Goal: Task Accomplishment & Management: Complete application form

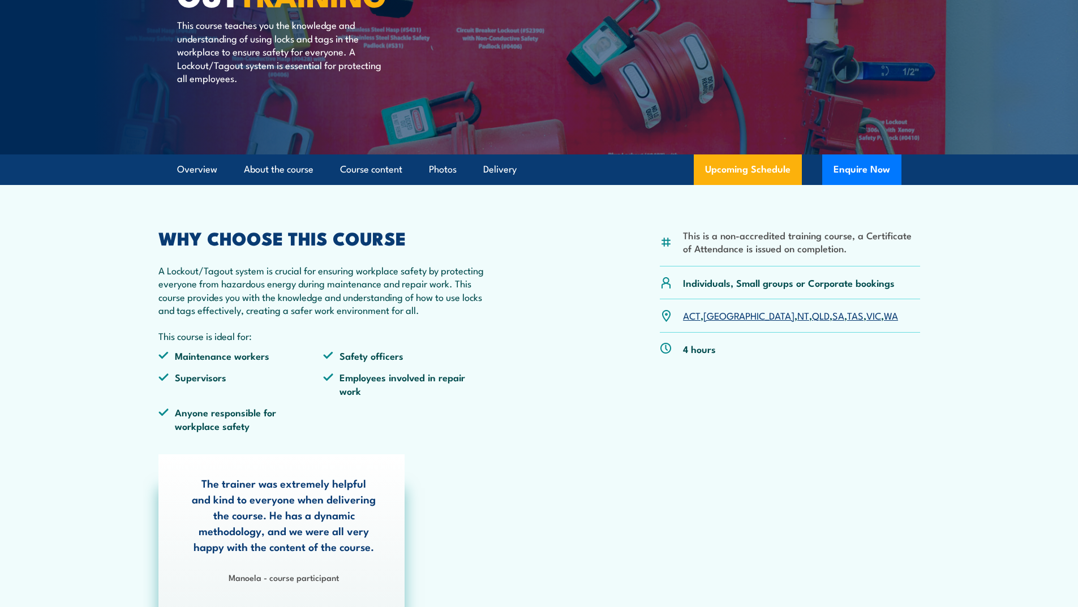
click at [884, 317] on link "WA" at bounding box center [891, 315] width 14 height 14
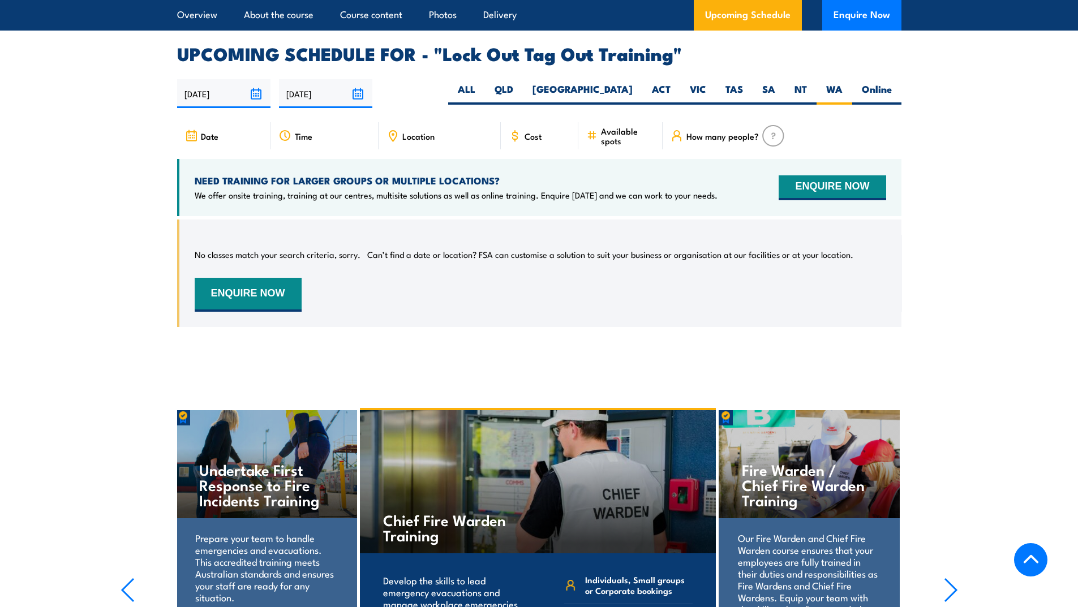
scroll to position [1853, 0]
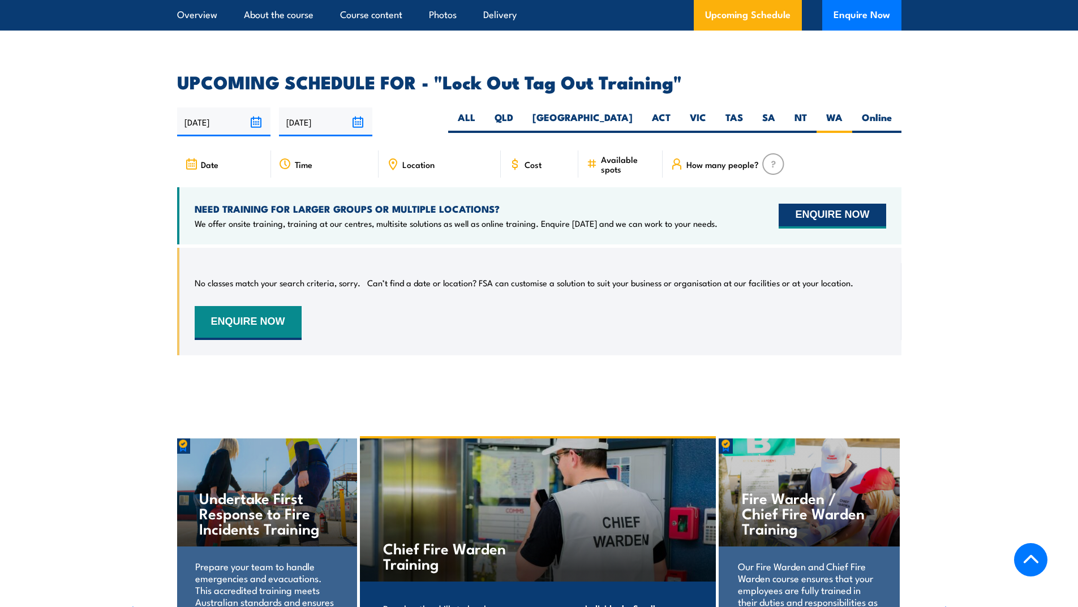
click at [829, 204] on button "ENQUIRE NOW" at bounding box center [832, 216] width 107 height 25
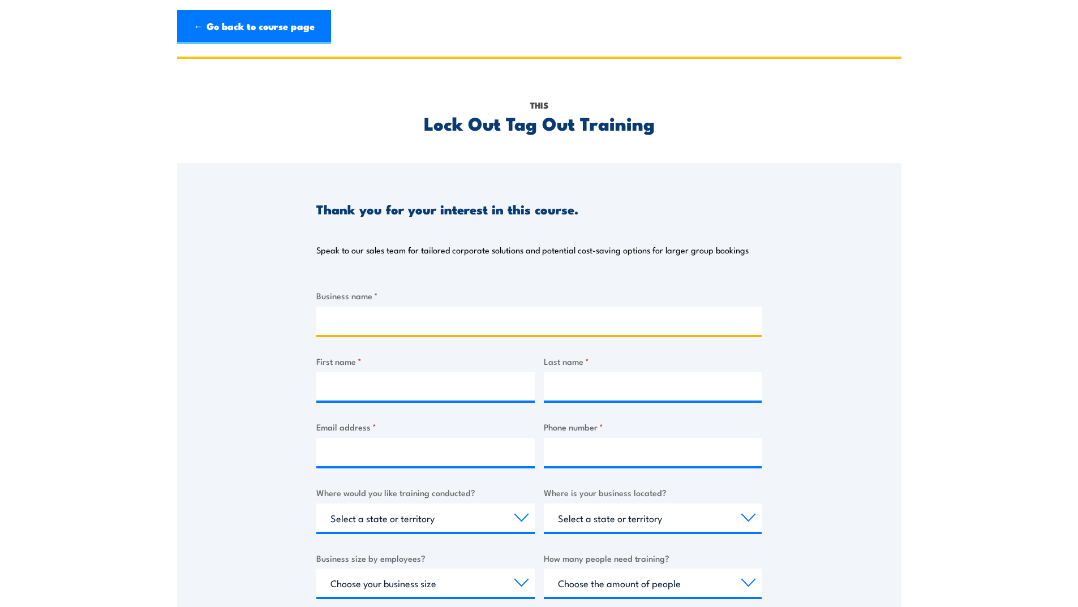
click at [359, 316] on input "Business name *" at bounding box center [538, 321] width 445 height 28
type input "NEXTDC Limited"
type input "NEXTDC"
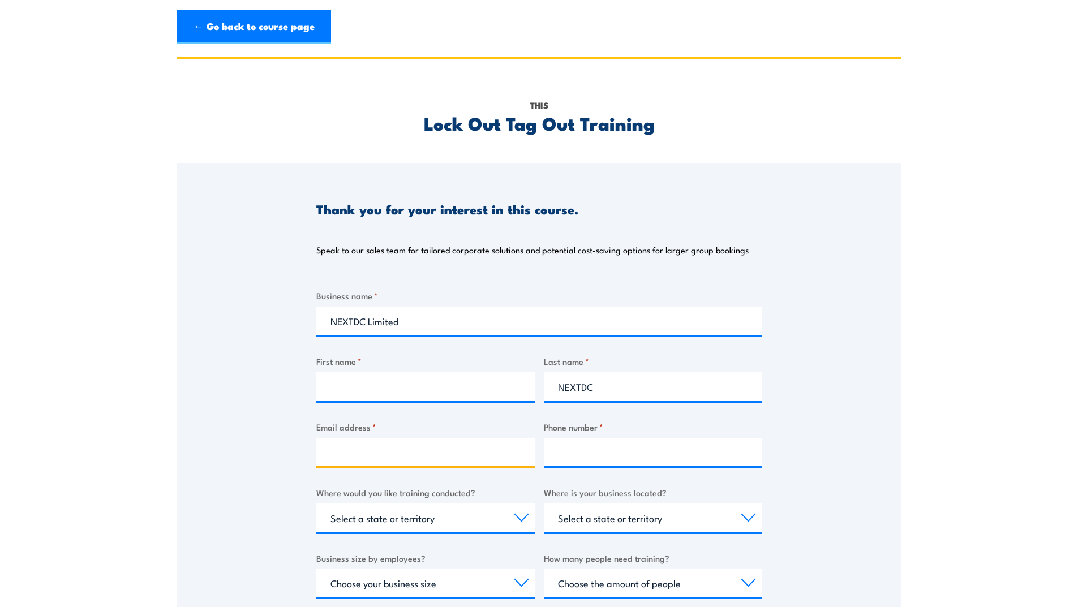
type input "[PERSON_NAME][EMAIL_ADDRESS][PERSON_NAME][DOMAIN_NAME]"
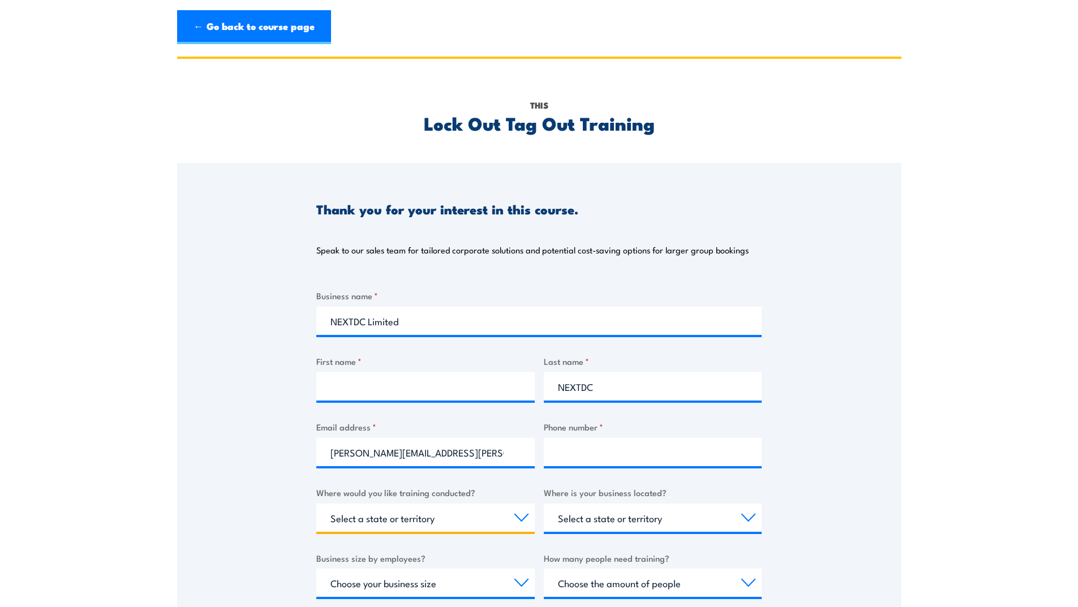
select select "WA"
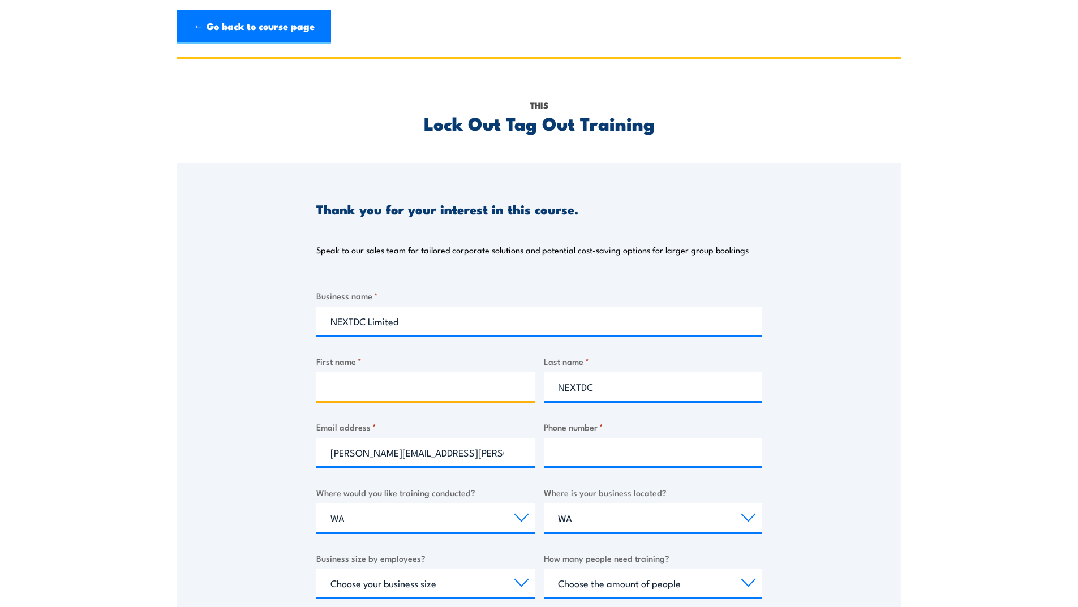
click at [355, 390] on input "First name *" at bounding box center [425, 386] width 218 height 28
type input "[PERSON_NAME]"
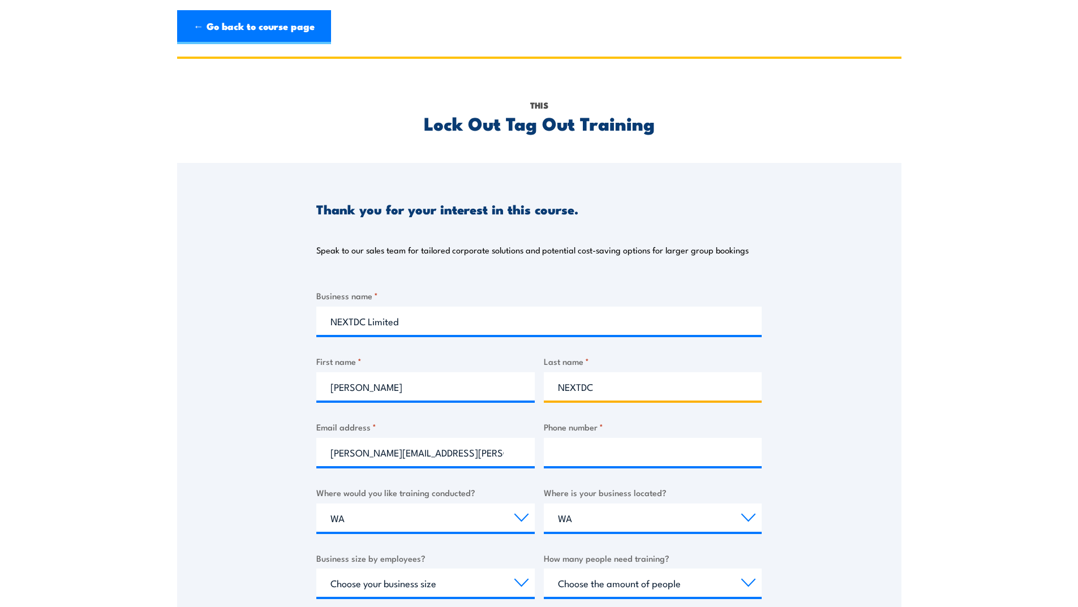
click at [629, 389] on input "NEXTDC" at bounding box center [653, 386] width 218 height 28
type input "N"
type input "[PERSON_NAME]"
click at [1055, 449] on section "This Lock Out Tag Out Training Thank you for your interest in this course. Spea…" at bounding box center [539, 432] width 1078 height 751
click at [566, 456] on input "Phone number *" at bounding box center [653, 452] width 218 height 28
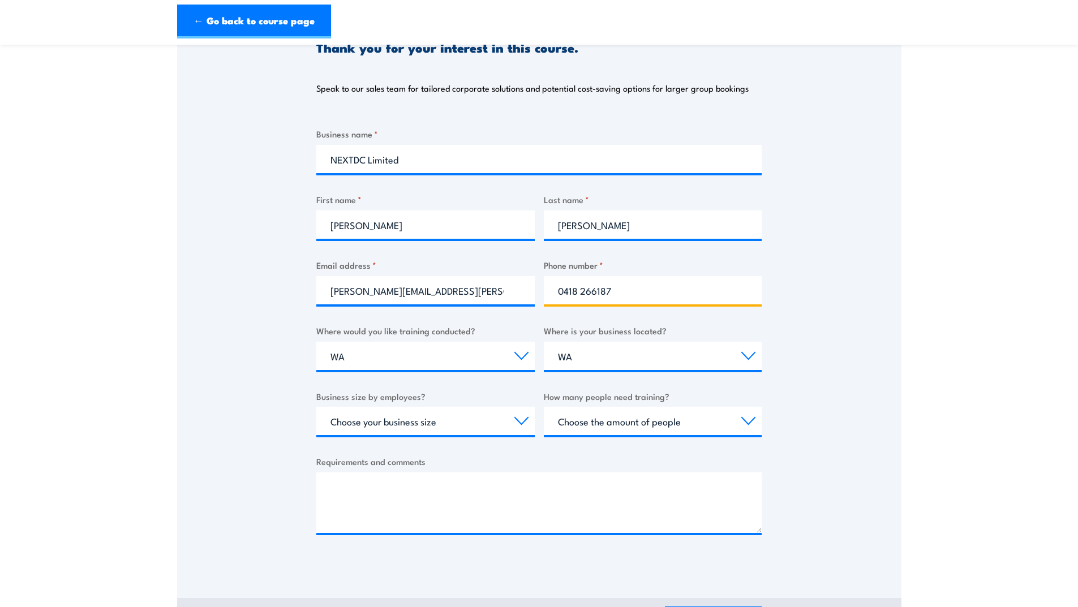
scroll to position [170, 0]
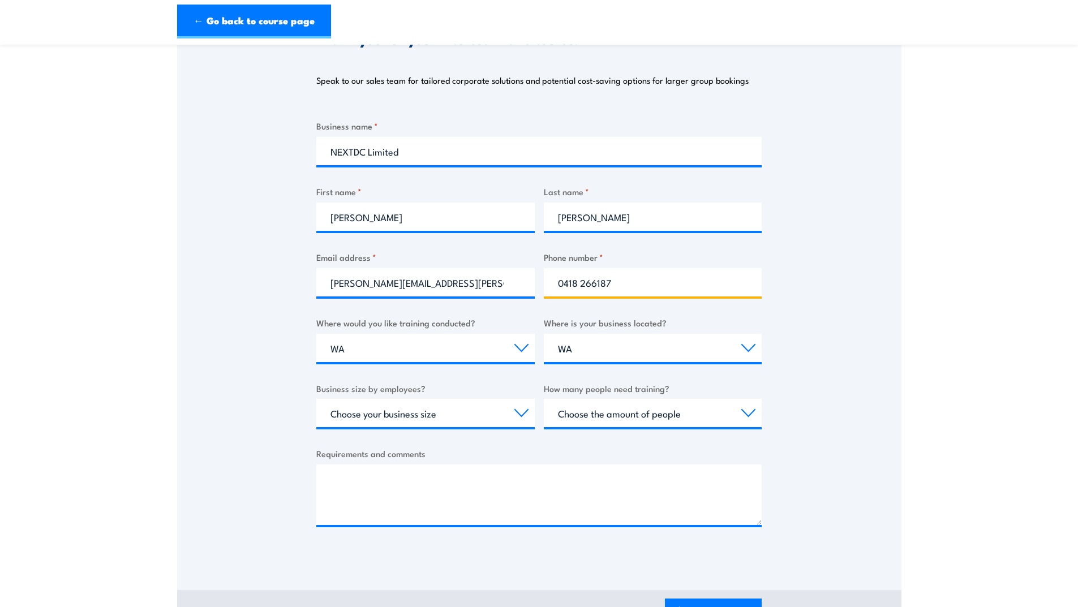
type input "0418 266187"
click at [350, 345] on select "Select a state or territory Nationally - multiple locations [GEOGRAPHIC_DATA] […" at bounding box center [425, 348] width 218 height 28
click at [577, 337] on select "Select a state or territory [GEOGRAPHIC_DATA] [GEOGRAPHIC_DATA] [GEOGRAPHIC_DAT…" at bounding box center [653, 348] width 218 height 28
click at [583, 345] on select "Select a state or territory [GEOGRAPHIC_DATA] [GEOGRAPHIC_DATA] [GEOGRAPHIC_DAT…" at bounding box center [653, 348] width 218 height 28
click at [578, 342] on select "Select a state or territory [GEOGRAPHIC_DATA] [GEOGRAPHIC_DATA] [GEOGRAPHIC_DAT…" at bounding box center [653, 348] width 218 height 28
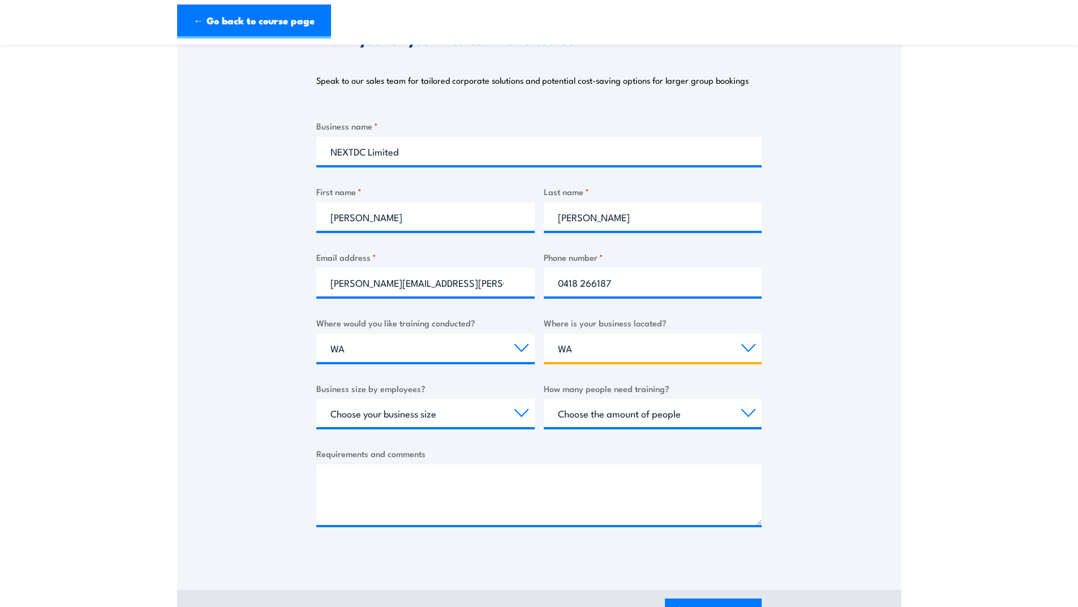
drag, startPoint x: 562, startPoint y: 349, endPoint x: 569, endPoint y: 345, distance: 7.6
click at [562, 349] on select "Select a state or territory [GEOGRAPHIC_DATA] [GEOGRAPHIC_DATA] [GEOGRAPHIC_DAT…" at bounding box center [653, 348] width 218 height 28
click at [519, 414] on select "Choose your business size 1 to 19 20 to 199 200+" at bounding box center [425, 413] width 218 height 28
select select "1 to 19"
click at [316, 399] on select "Choose your business size 1 to 19 20 to 199 200+" at bounding box center [425, 413] width 218 height 28
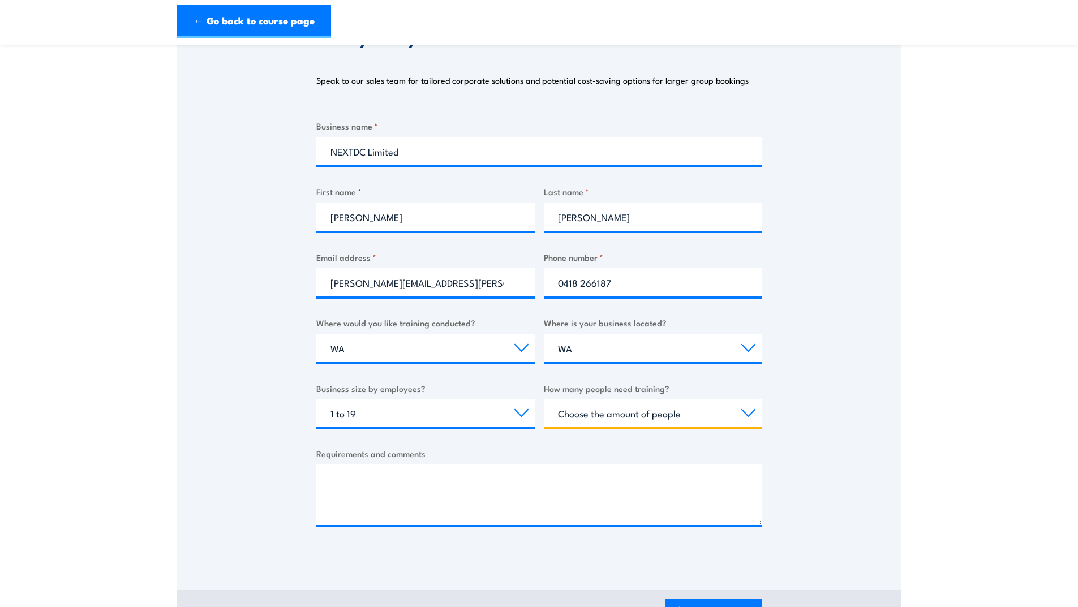
click at [751, 412] on select "Choose the amount of people 1 to 4 5 to 19 20+" at bounding box center [653, 413] width 218 height 28
select select "5 to 19"
click at [544, 399] on select "Choose the amount of people 1 to 4 5 to 19 20+" at bounding box center [653, 413] width 218 height 28
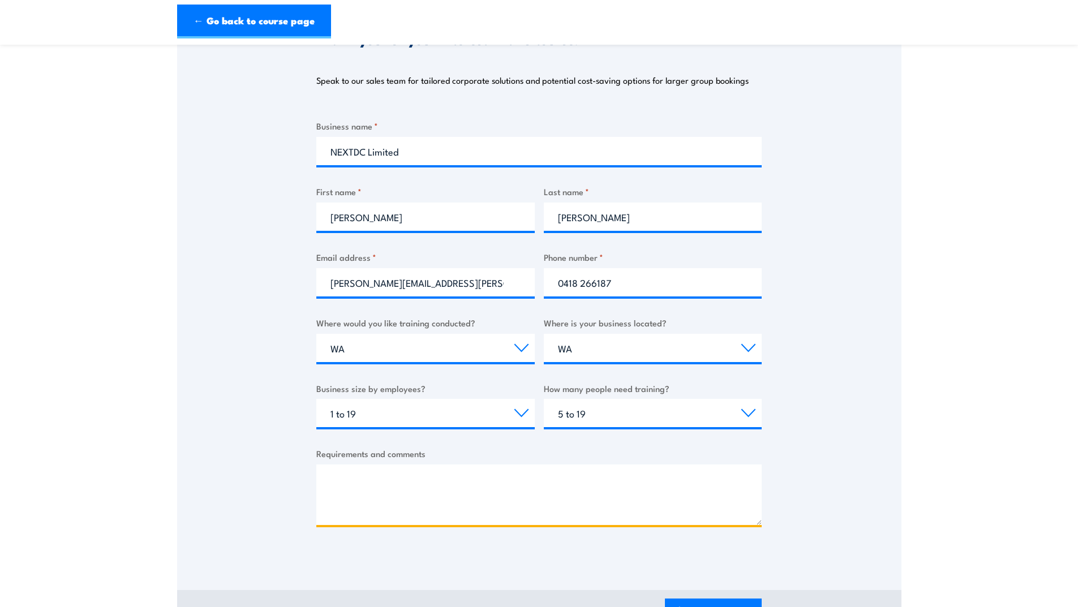
click at [343, 475] on textarea "Requirements and comments" at bounding box center [538, 495] width 445 height 61
type textarea "S"
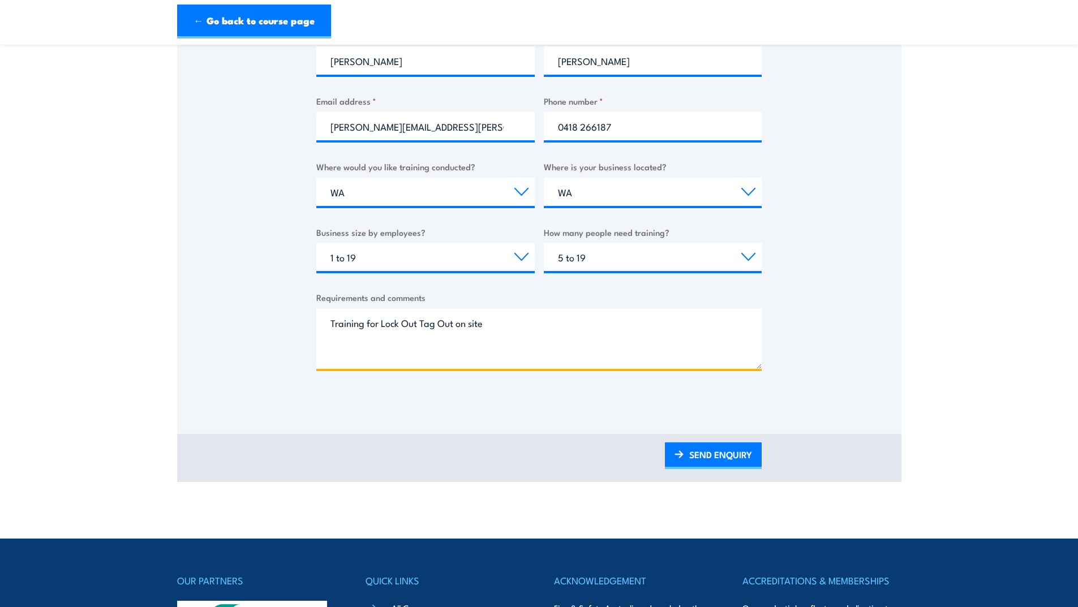
scroll to position [340, 0]
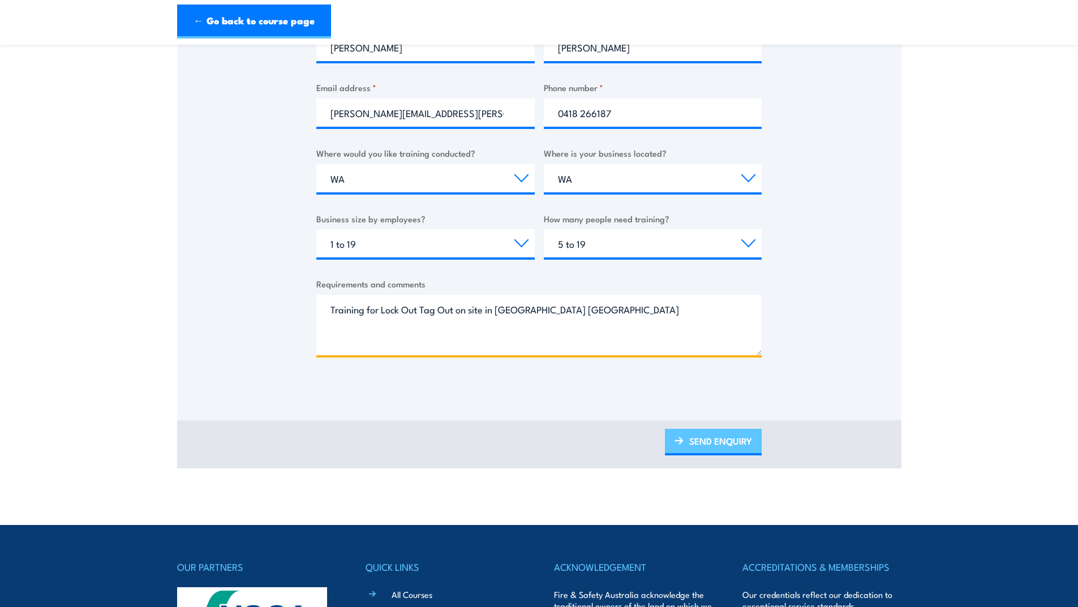
type textarea "Training for Lock Out Tag Out on site in [GEOGRAPHIC_DATA] [GEOGRAPHIC_DATA]"
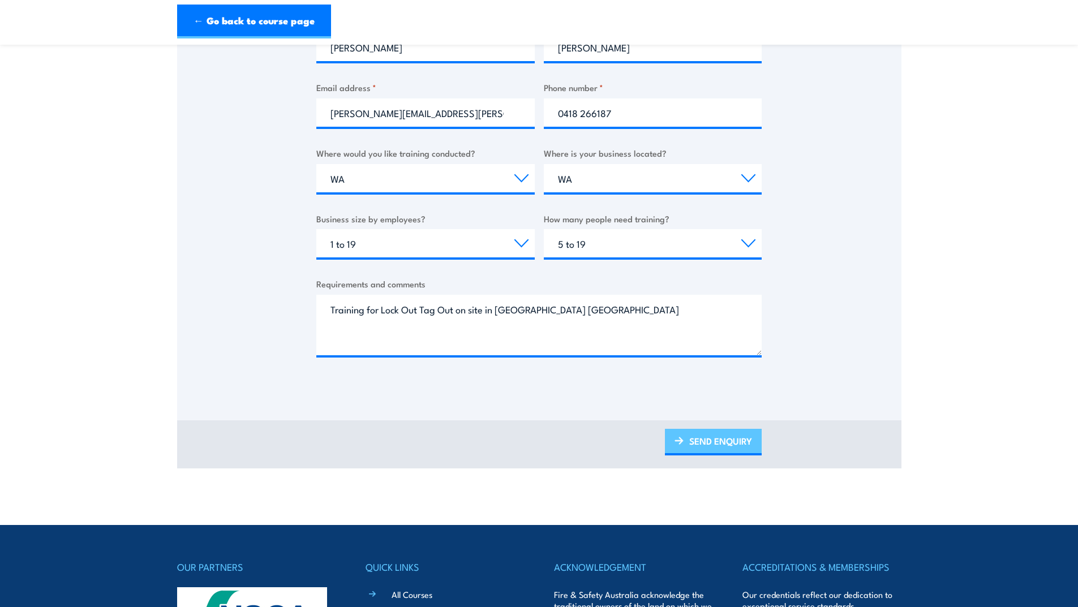
click at [720, 440] on link "SEND ENQUIRY" at bounding box center [713, 442] width 97 height 27
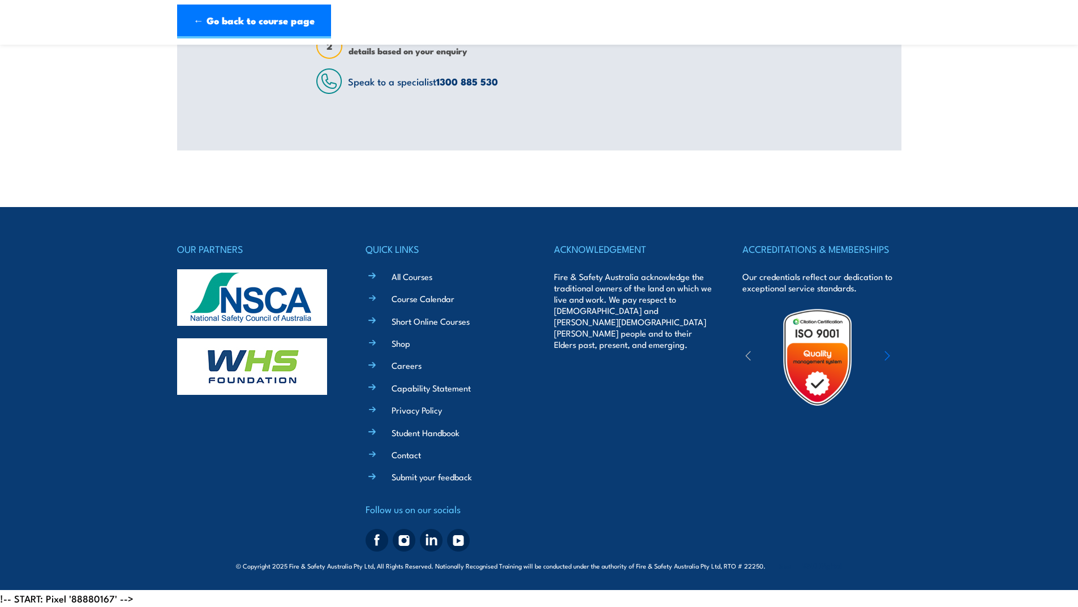
scroll to position [0, 0]
